Goal: Task Accomplishment & Management: Manage account settings

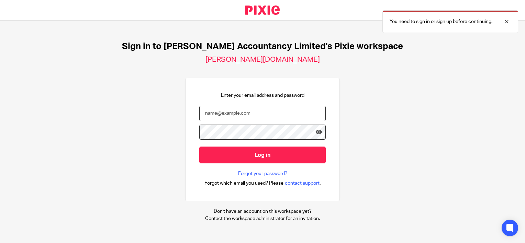
click at [234, 112] on input "email" at bounding box center [262, 113] width 126 height 15
type input "[PERSON_NAME][EMAIL_ADDRESS][DOMAIN_NAME]"
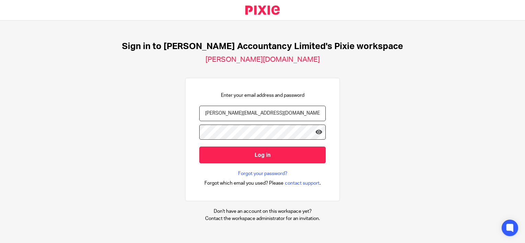
click at [199, 147] on input "Log in" at bounding box center [262, 155] width 126 height 17
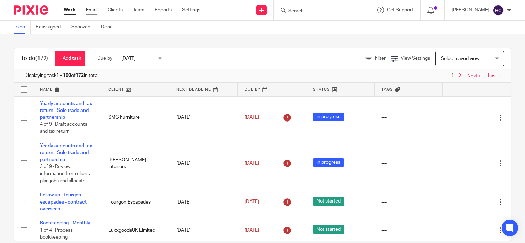
click at [94, 10] on link "Email" at bounding box center [91, 10] width 11 height 7
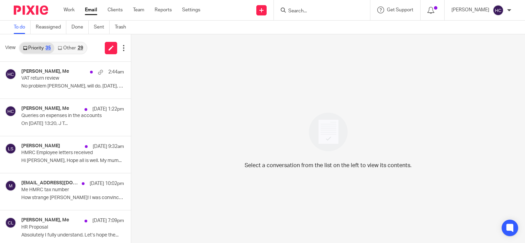
click at [68, 45] on link "Other 29" at bounding box center [70, 48] width 32 height 11
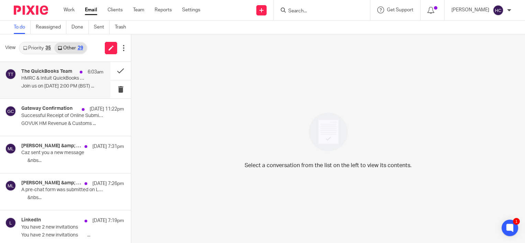
click at [58, 77] on p "HMRC & Intuit QuickBooks webinar: MTD updates for accountants" at bounding box center [54, 79] width 66 height 6
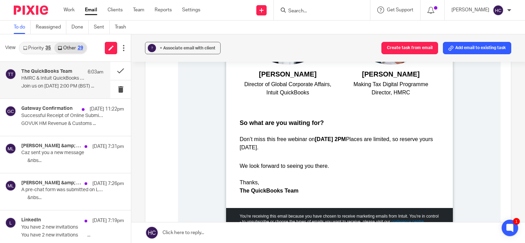
scroll to position [578, 0]
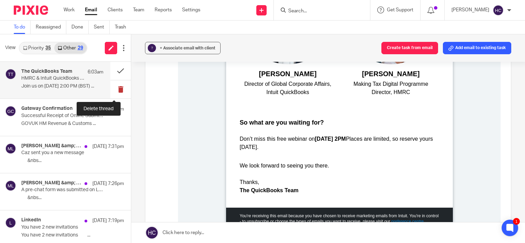
click at [115, 92] on button at bounding box center [120, 89] width 21 height 18
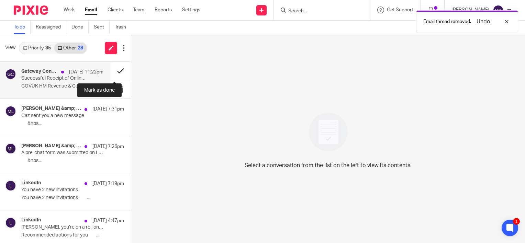
click at [110, 70] on button at bounding box center [120, 71] width 21 height 18
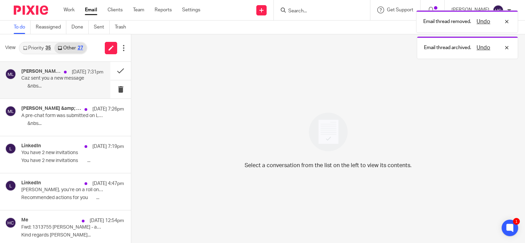
click at [80, 86] on p "‌ ‌ ‌ ‌ ‌ ‌ ‌&nbs..." at bounding box center [62, 87] width 82 height 6
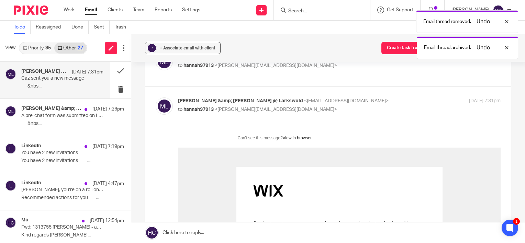
scroll to position [0, 0]
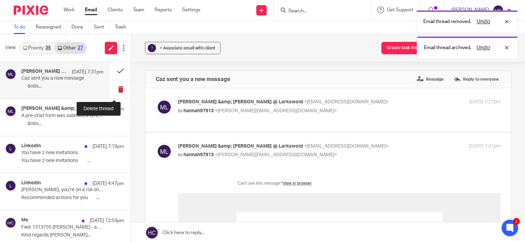
click at [116, 88] on button at bounding box center [120, 89] width 21 height 18
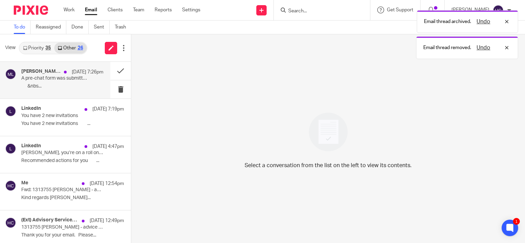
click at [65, 83] on div "[PERSON_NAME] &amp; [PERSON_NAME] @ [GEOGRAPHIC_DATA] [DATE] 7:26pm A pre-chat …" at bounding box center [62, 80] width 82 height 23
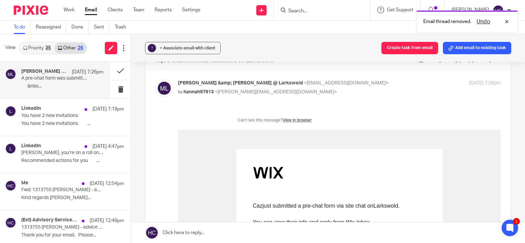
scroll to position [3, 0]
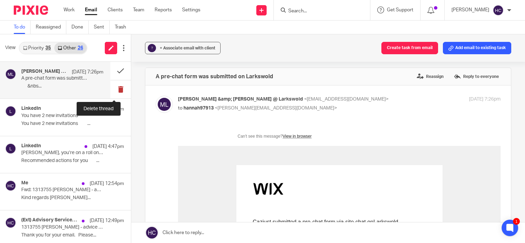
click at [111, 92] on button at bounding box center [120, 89] width 21 height 18
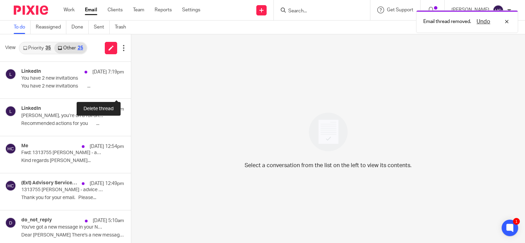
click at [131, 92] on button at bounding box center [133, 89] width 5 height 18
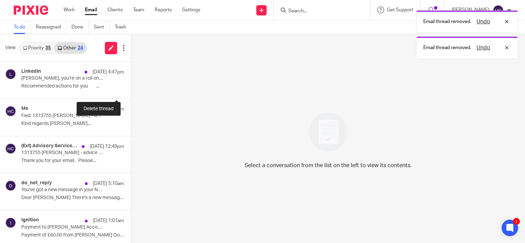
click at [131, 92] on button at bounding box center [133, 89] width 5 height 18
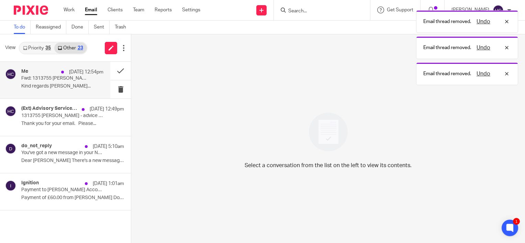
click at [80, 88] on p "Kind regards [PERSON_NAME]..." at bounding box center [62, 87] width 82 height 6
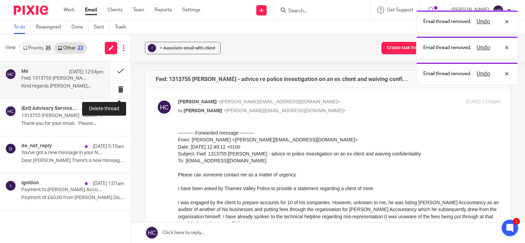
scroll to position [0, 0]
click at [176, 52] on button "? + Associate email with client" at bounding box center [183, 48] width 76 height 12
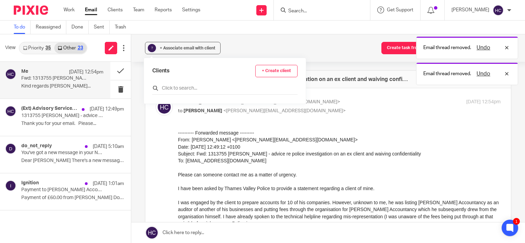
click at [178, 85] on input "text" at bounding box center [224, 88] width 145 height 7
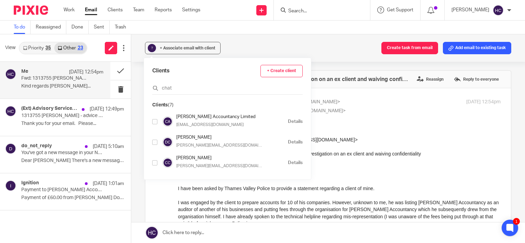
type input "chat"
click at [155, 120] on input "checkbox" at bounding box center [154, 121] width 5 height 5
checkbox input "true"
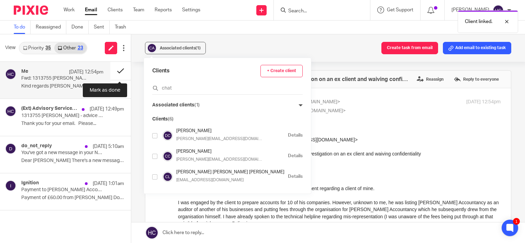
click at [120, 71] on button at bounding box center [120, 71] width 21 height 18
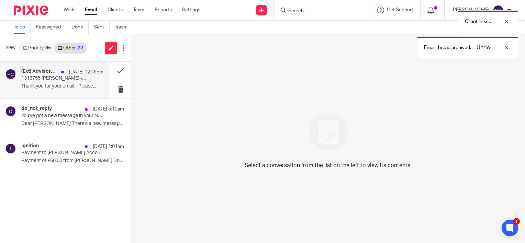
click at [84, 70] on p "[DATE] 12:49pm" at bounding box center [86, 72] width 34 height 7
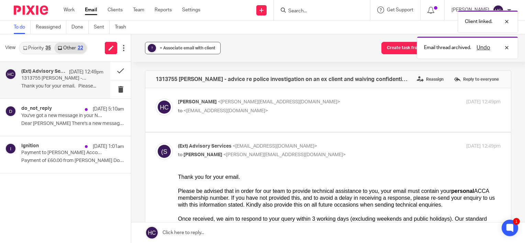
click at [185, 43] on button "? + Associate email with client" at bounding box center [183, 48] width 76 height 12
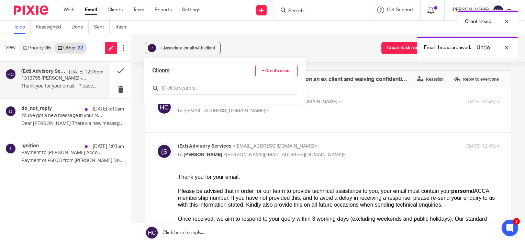
click at [168, 86] on input "text" at bounding box center [224, 88] width 145 height 7
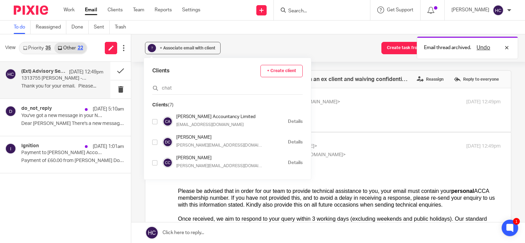
type input "chat"
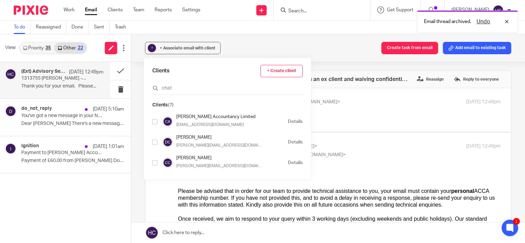
click at [153, 122] on input "checkbox" at bounding box center [154, 121] width 5 height 5
checkbox input "true"
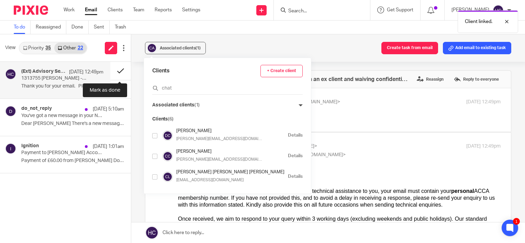
click at [118, 73] on button at bounding box center [120, 71] width 21 height 18
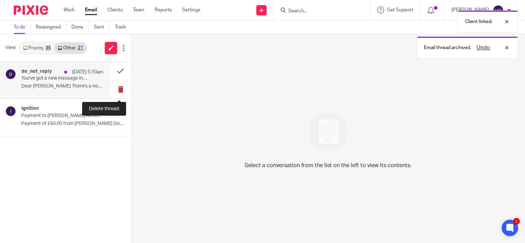
click at [117, 88] on button at bounding box center [120, 89] width 21 height 18
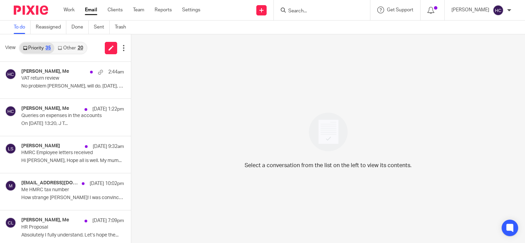
click at [67, 46] on link "Other 20" at bounding box center [70, 48] width 32 height 11
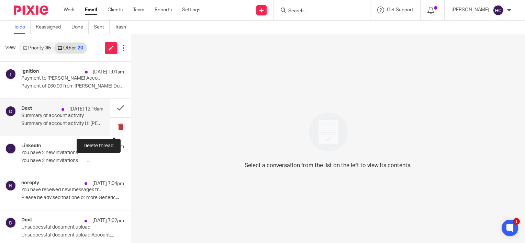
click at [114, 127] on button at bounding box center [120, 127] width 21 height 18
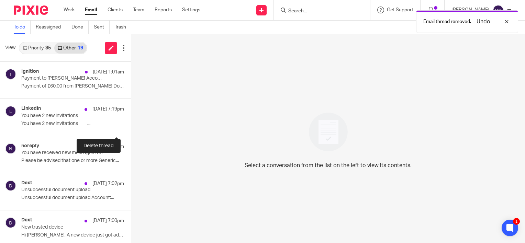
click at [131, 127] on button at bounding box center [133, 127] width 5 height 18
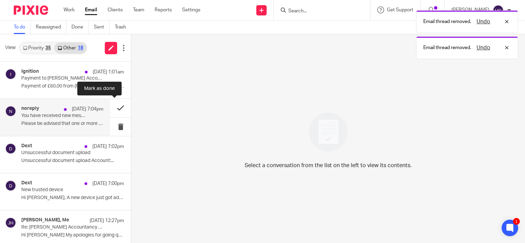
click at [115, 109] on button at bounding box center [120, 108] width 21 height 18
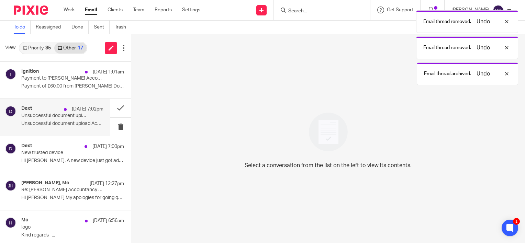
click at [74, 124] on p "Unsuccessful document upload Account:..." at bounding box center [62, 124] width 82 height 6
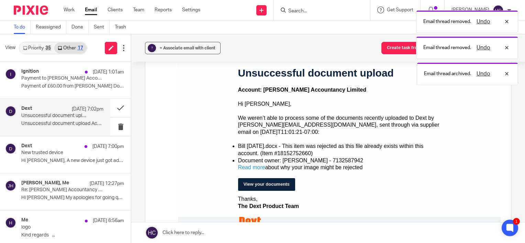
scroll to position [91, 0]
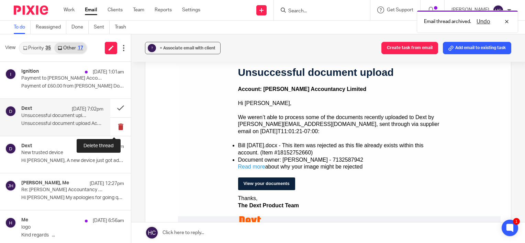
click at [115, 122] on button at bounding box center [120, 127] width 21 height 18
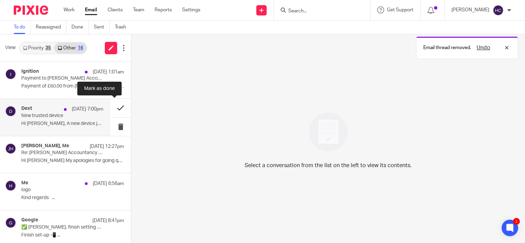
click at [115, 108] on button at bounding box center [120, 108] width 21 height 18
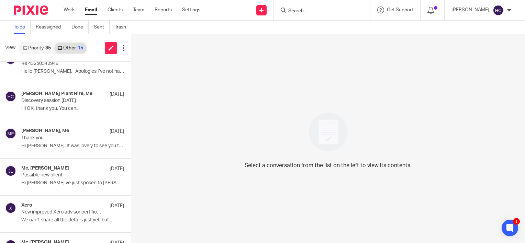
scroll to position [190, 0]
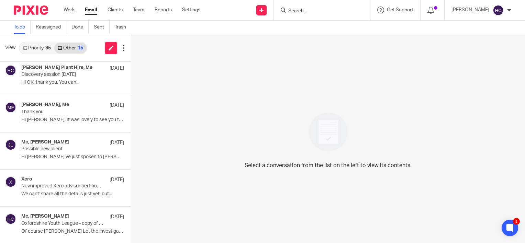
click at [38, 52] on link "Priority 35" at bounding box center [37, 48] width 35 height 11
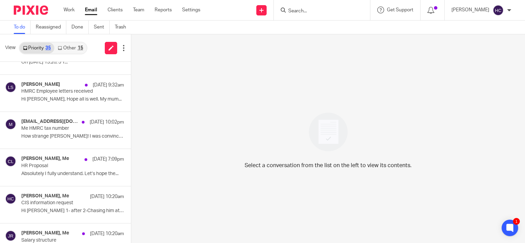
scroll to position [109, 0]
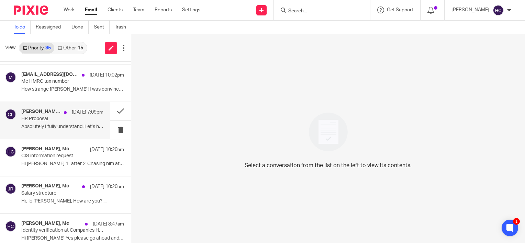
click at [44, 121] on p "HR Proposal" at bounding box center [54, 119] width 66 height 6
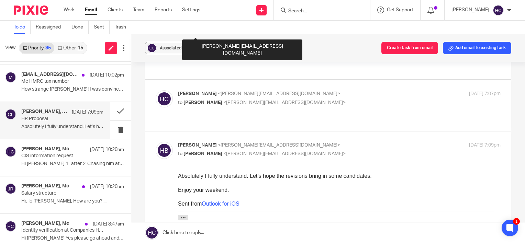
scroll to position [156, 0]
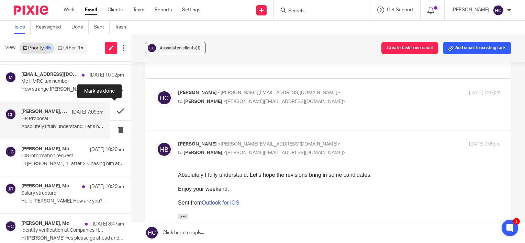
click at [117, 111] on button at bounding box center [120, 111] width 21 height 18
